Goal: Task Accomplishment & Management: Manage account settings

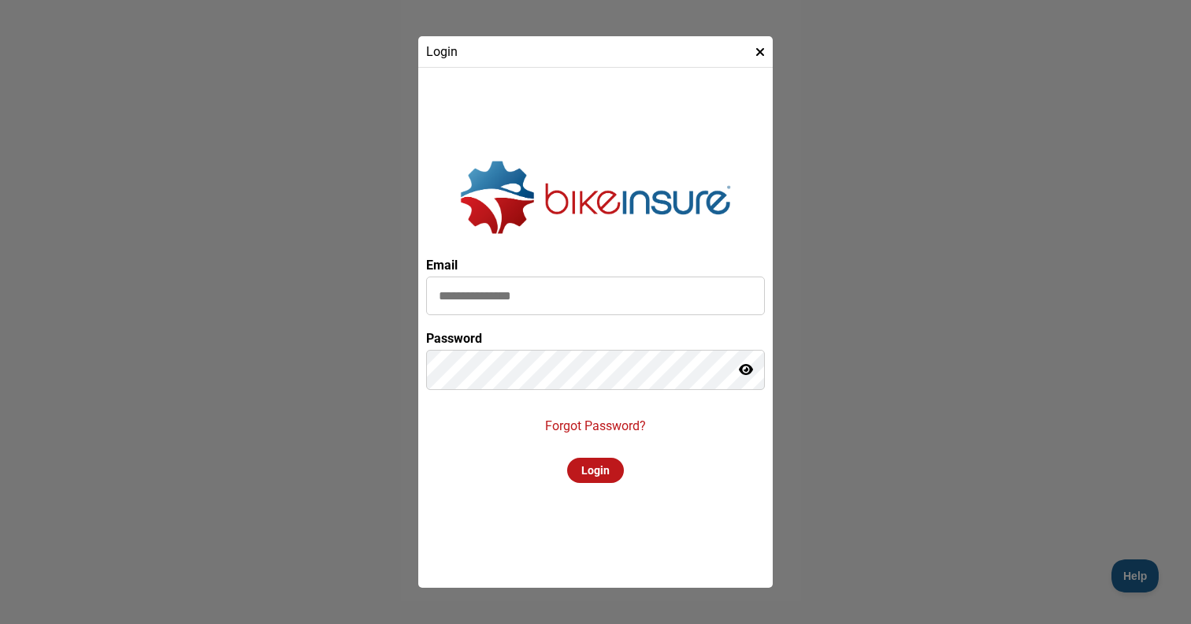
click at [628, 304] on input at bounding box center [595, 296] width 339 height 39
type input "**********"
click at [600, 469] on div "Login" at bounding box center [595, 470] width 57 height 25
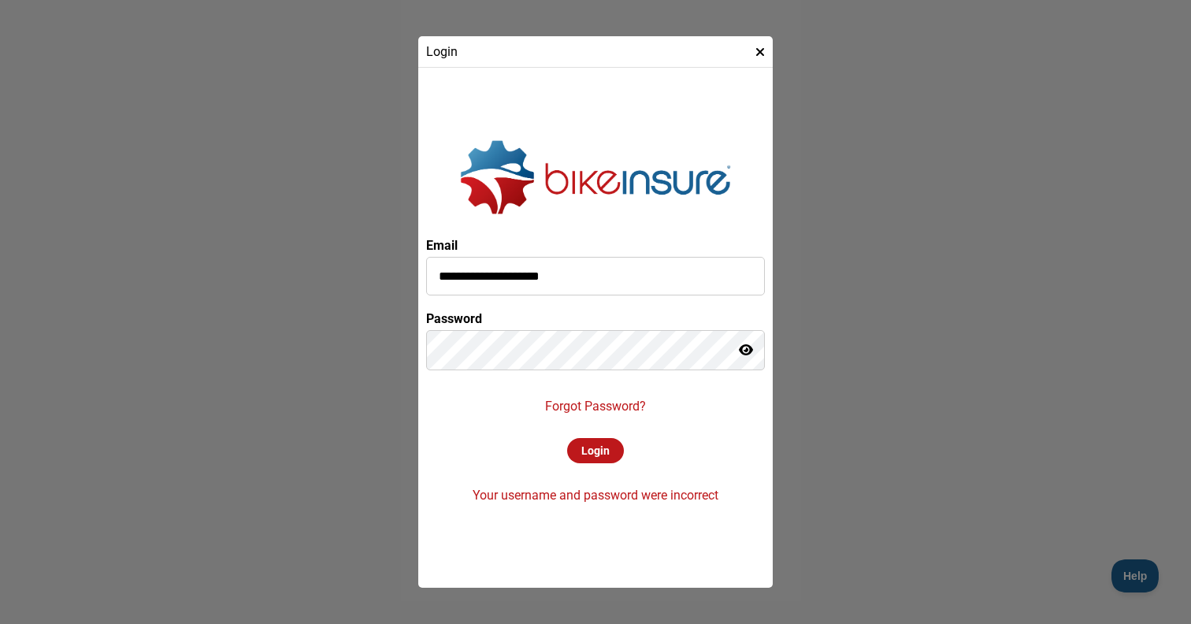
click at [748, 347] on icon at bounding box center [746, 350] width 14 height 13
click at [763, 46] on icon at bounding box center [760, 52] width 9 height 13
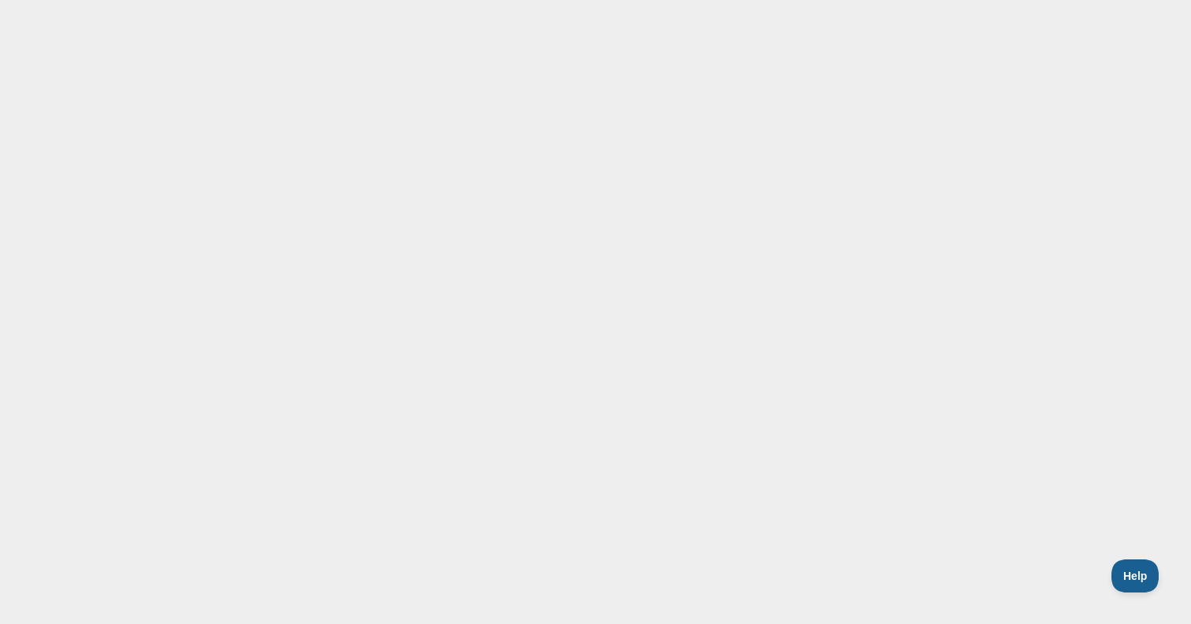
click at [1060, 234] on main at bounding box center [595, 276] width 1191 height 553
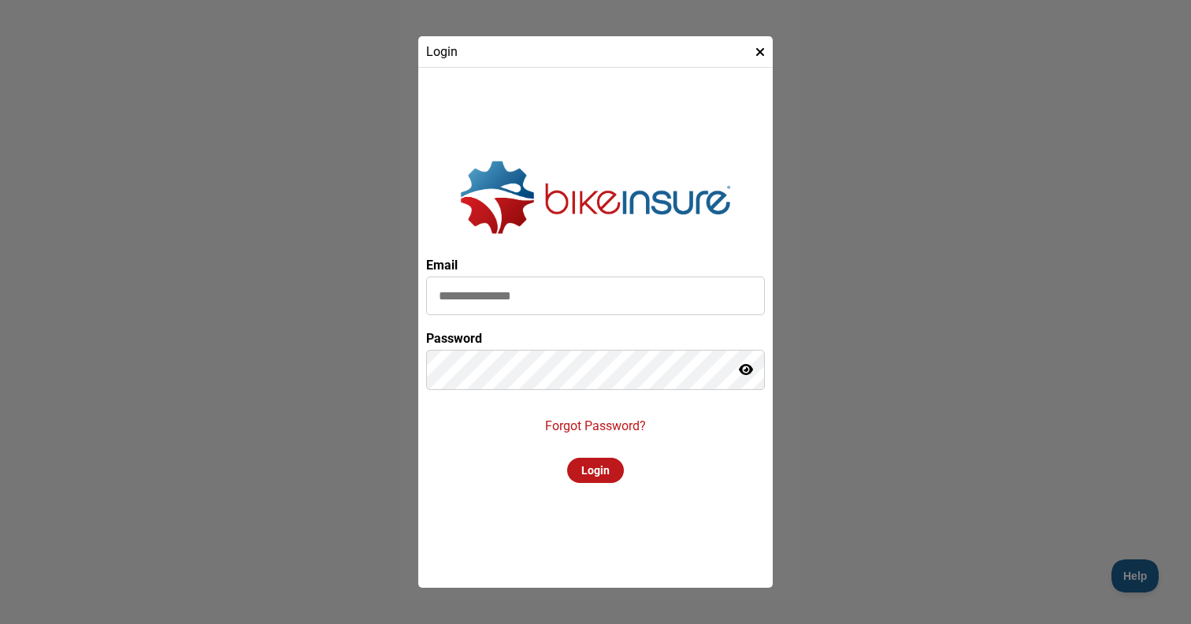
click at [603, 429] on p "Forgot Password?" at bounding box center [595, 425] width 101 height 15
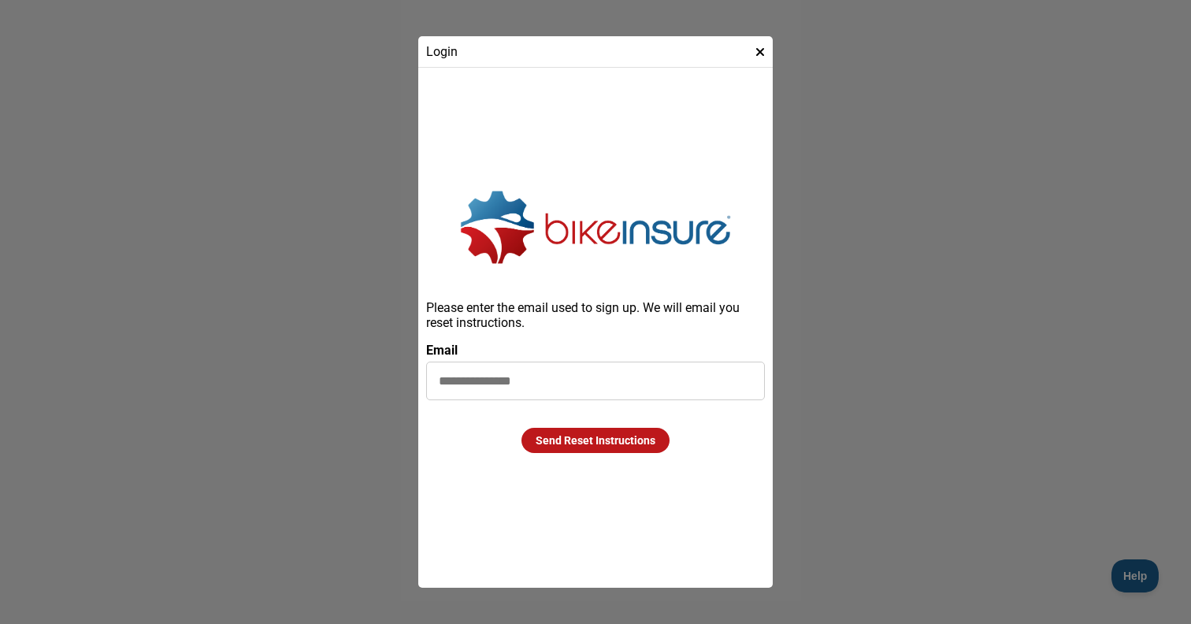
click at [606, 390] on input at bounding box center [595, 381] width 339 height 39
type input "*"
click at [757, 56] on icon at bounding box center [760, 52] width 9 height 13
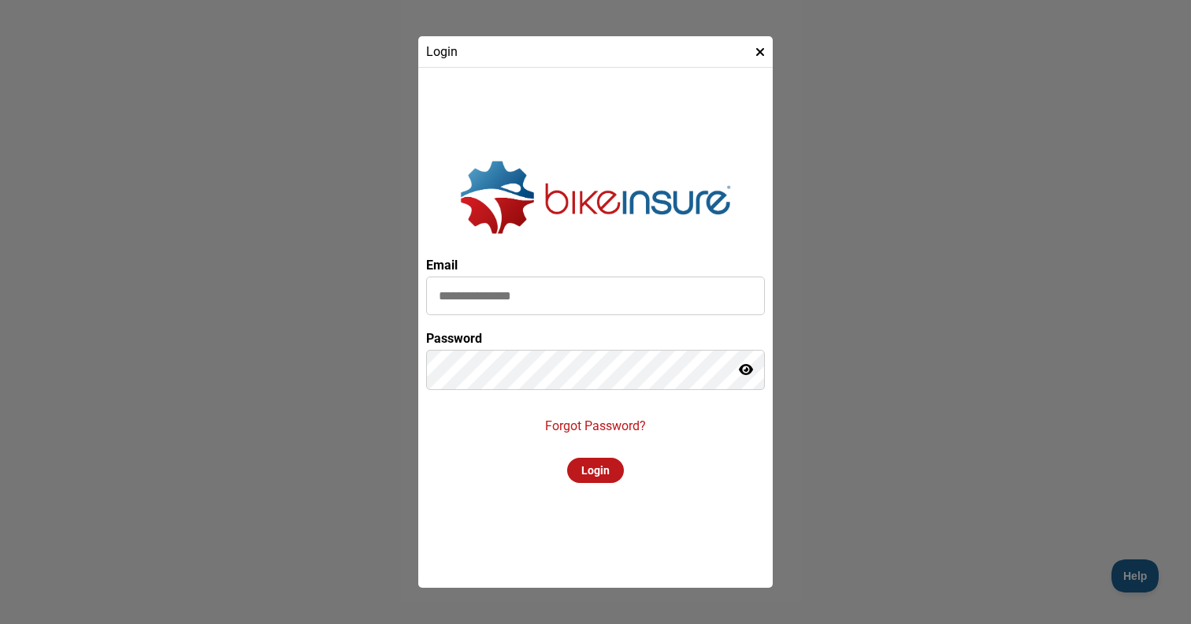
click at [514, 295] on input at bounding box center [595, 296] width 339 height 39
type input "**********"
click at [597, 471] on div "Login" at bounding box center [595, 470] width 57 height 25
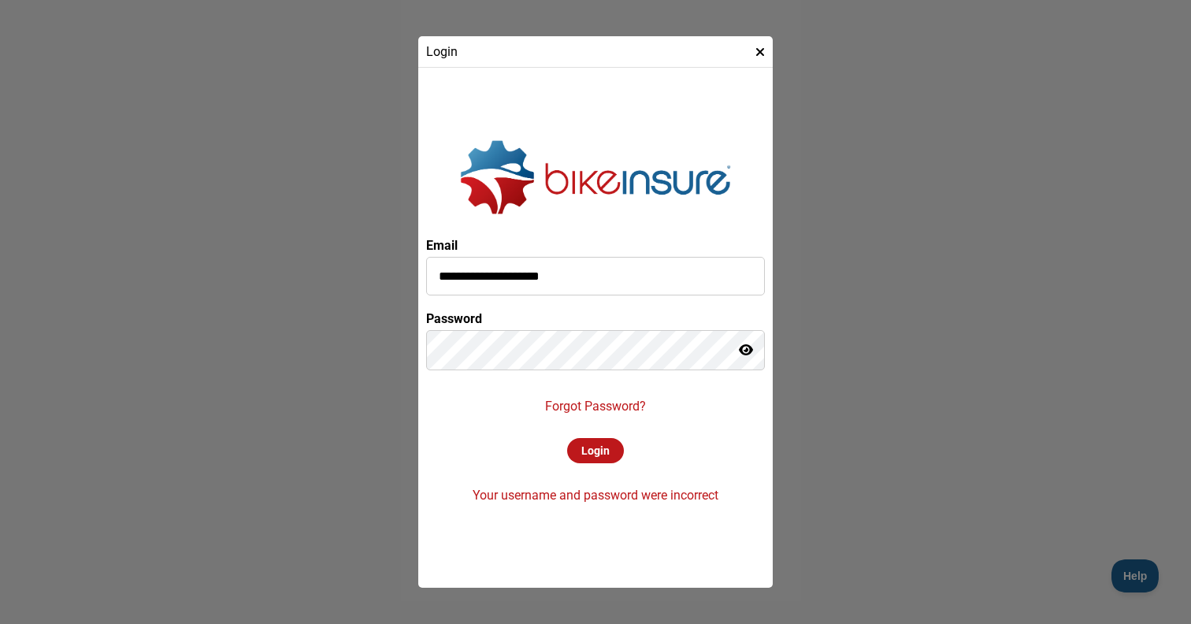
click at [741, 349] on icon at bounding box center [746, 350] width 14 height 13
click at [594, 448] on div "Login" at bounding box center [595, 450] width 57 height 25
click at [597, 453] on div "Login" at bounding box center [595, 450] width 57 height 25
click at [622, 400] on p "Forgot Password?" at bounding box center [595, 406] width 101 height 15
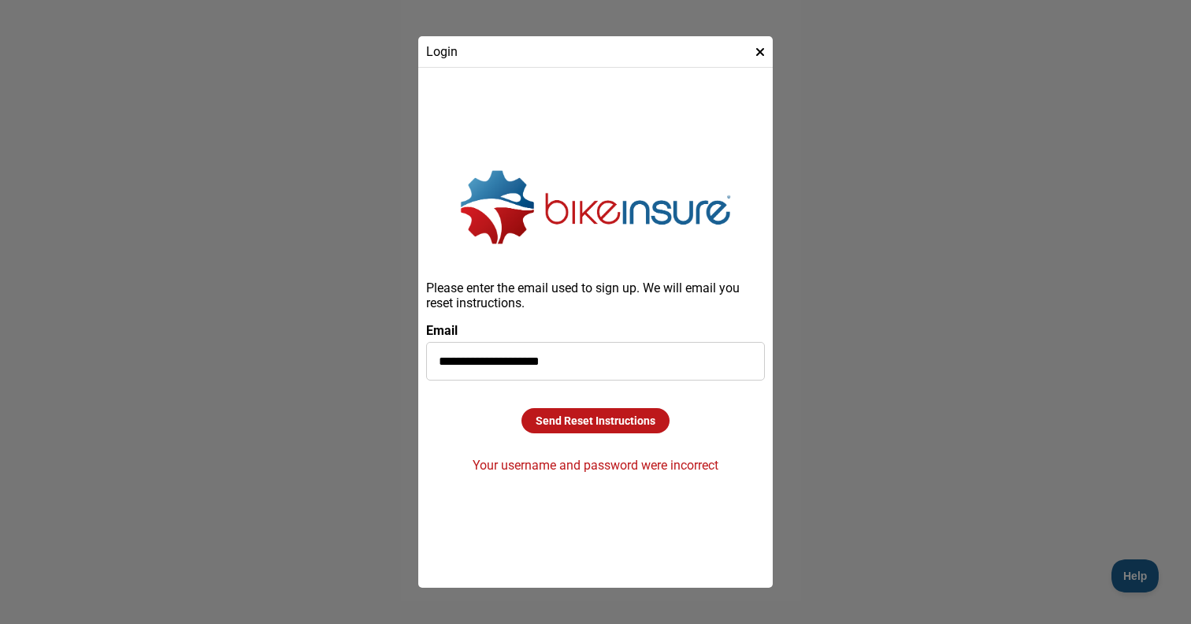
click at [637, 420] on div "Send Reset Instructions" at bounding box center [596, 420] width 148 height 25
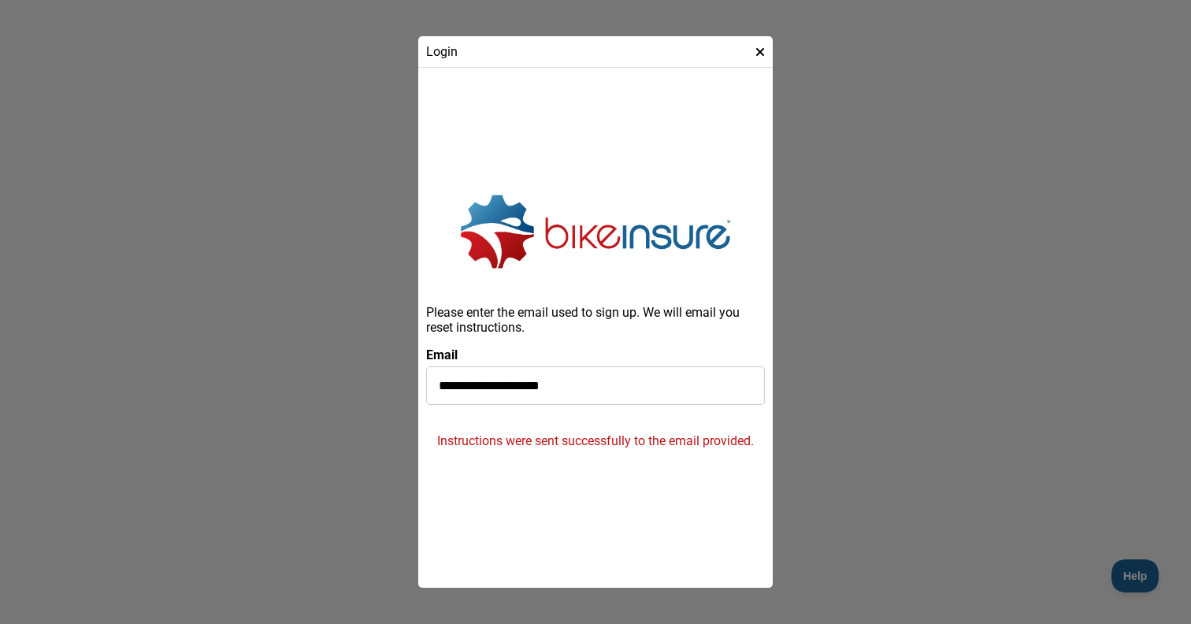
click at [757, 48] on icon at bounding box center [760, 52] width 9 height 13
